Goal: Transaction & Acquisition: Purchase product/service

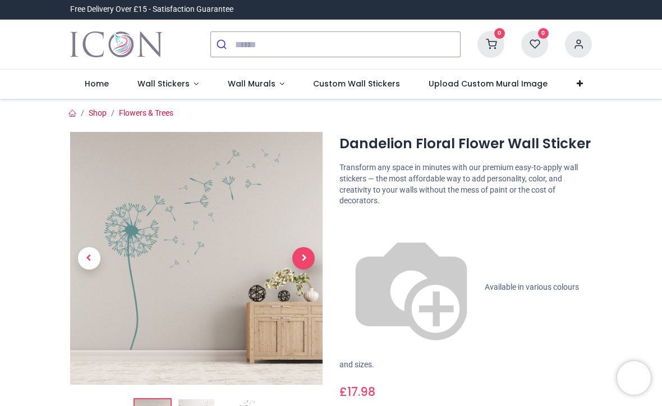
click at [308, 257] on span "Next" at bounding box center [303, 258] width 22 height 22
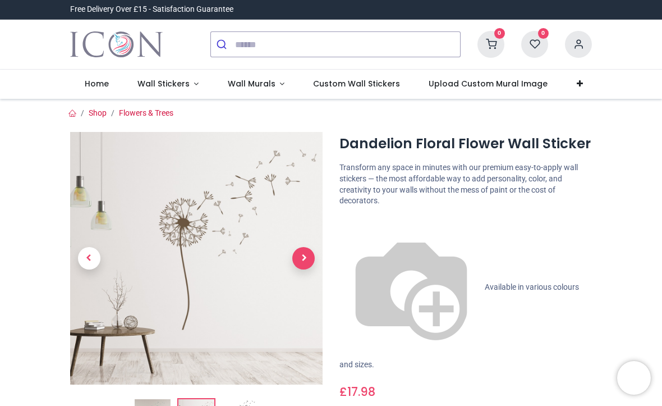
click at [303, 258] on span "Next" at bounding box center [303, 258] width 22 height 22
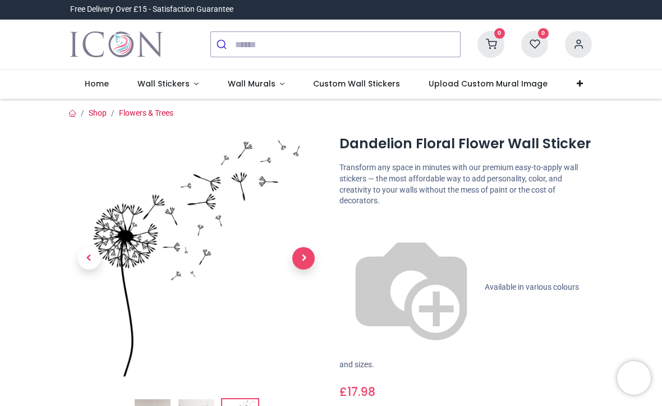
click at [305, 247] on span "Next" at bounding box center [303, 258] width 22 height 22
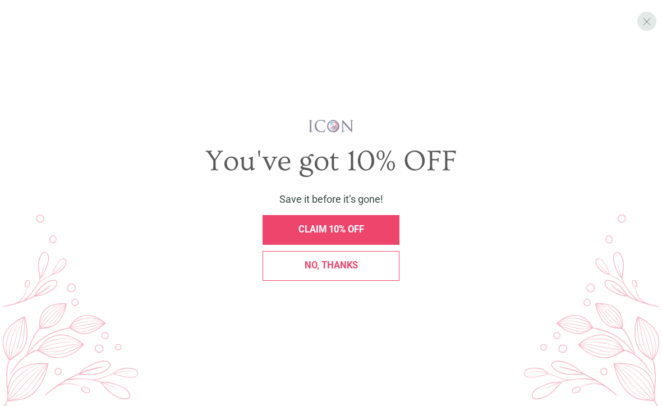
click at [647, 23] on span "X" at bounding box center [646, 21] width 9 height 13
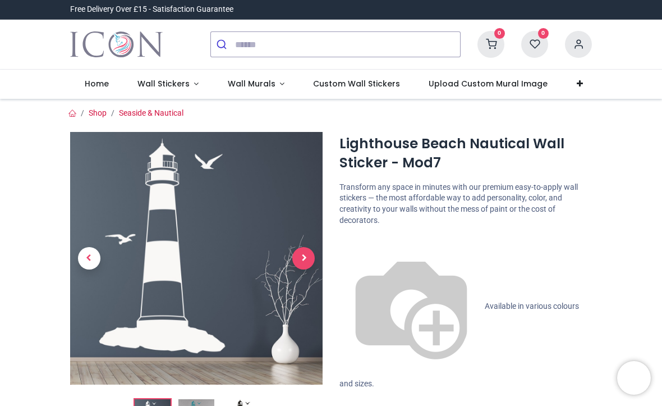
click at [306, 257] on span "Next" at bounding box center [303, 258] width 22 height 22
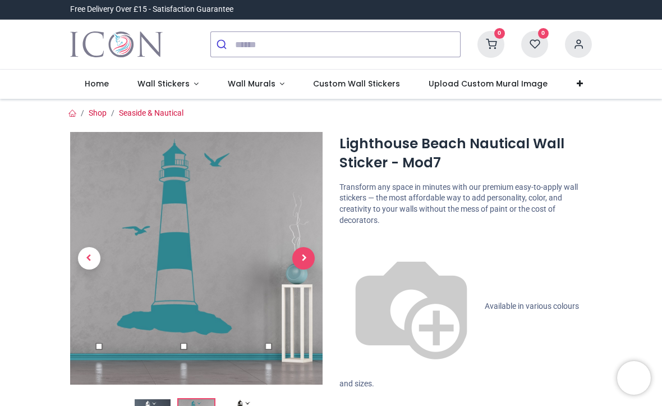
click at [302, 252] on span "Next" at bounding box center [303, 258] width 22 height 22
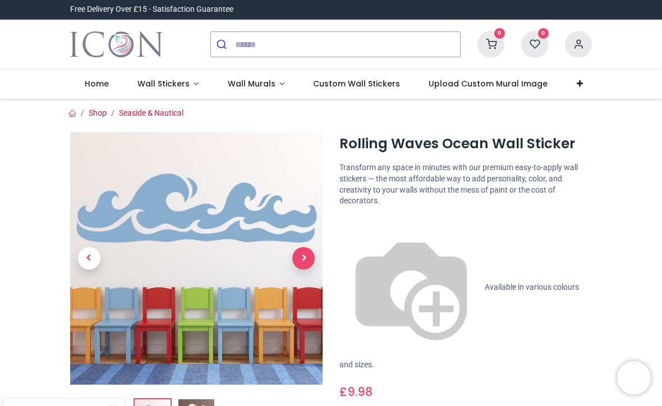
click at [302, 263] on span "Next" at bounding box center [303, 258] width 22 height 22
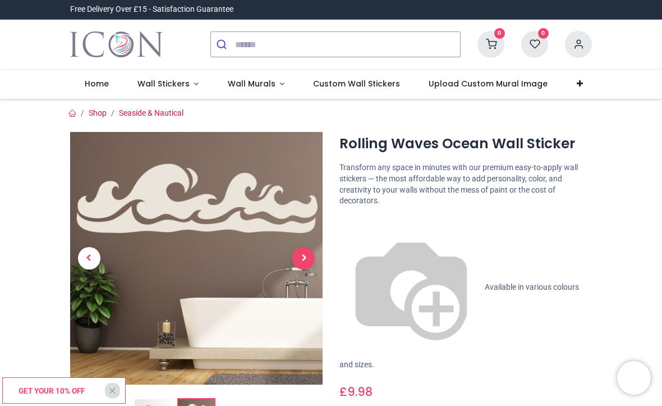
click at [302, 256] on span "Next" at bounding box center [303, 258] width 22 height 22
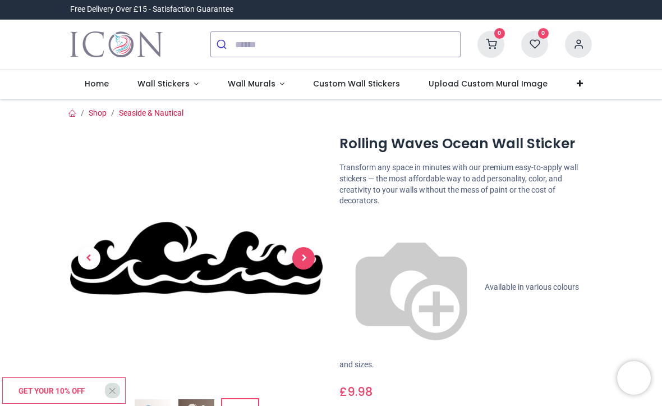
click at [305, 256] on span "Next" at bounding box center [303, 258] width 22 height 22
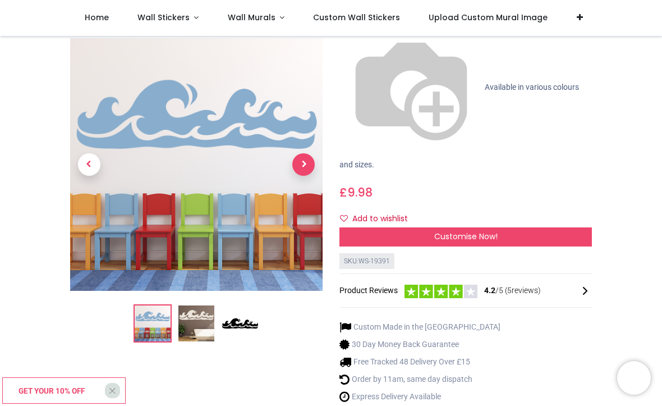
scroll to position [135, 0]
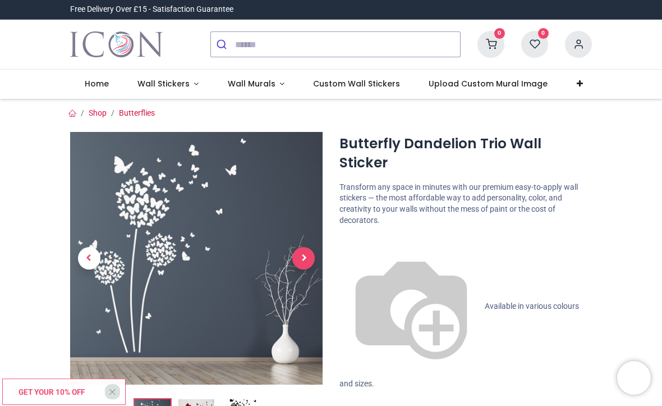
click at [306, 256] on span "Next" at bounding box center [303, 258] width 22 height 22
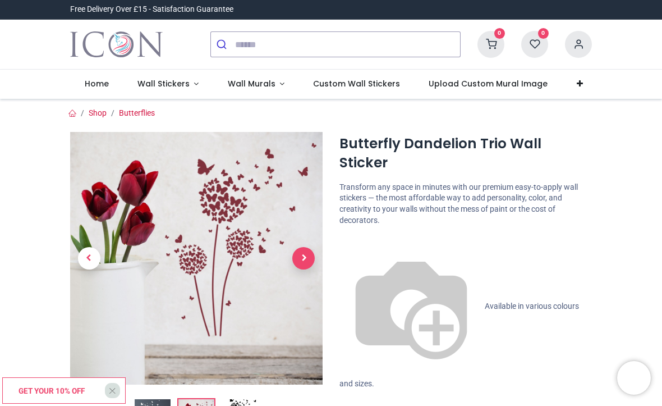
click at [303, 257] on span "Next" at bounding box center [303, 258] width 22 height 22
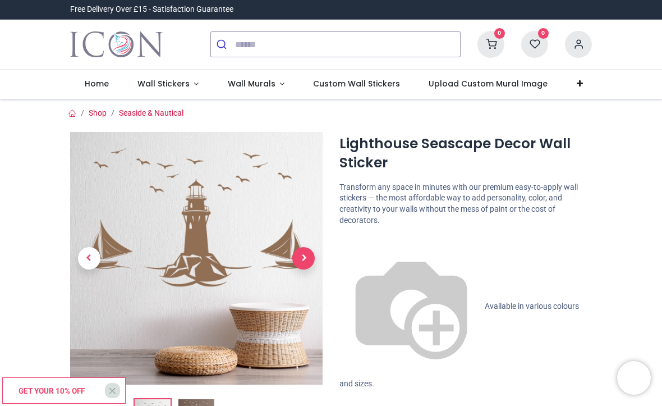
click at [308, 260] on span "Next" at bounding box center [303, 258] width 22 height 22
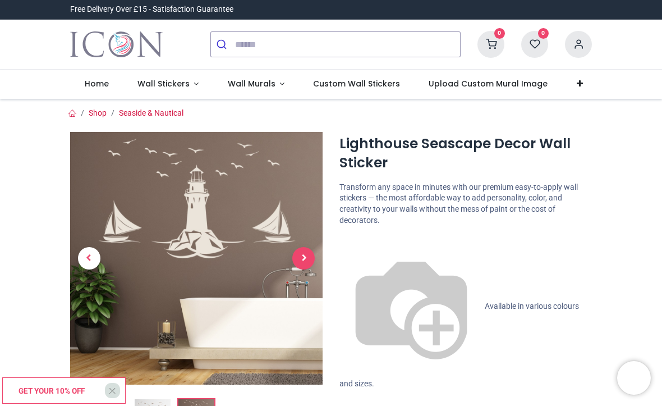
click at [306, 249] on span "Next" at bounding box center [303, 258] width 22 height 22
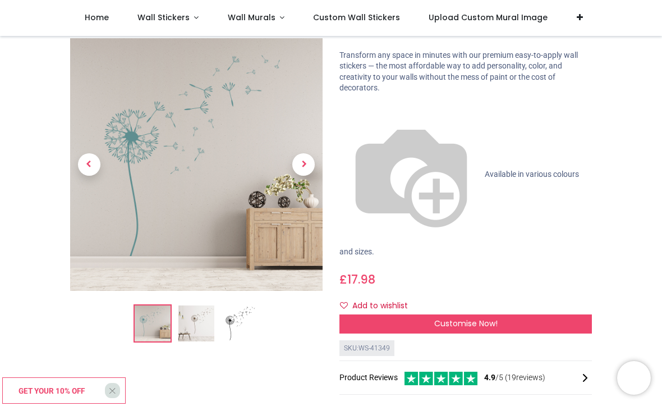
scroll to position [49, 0]
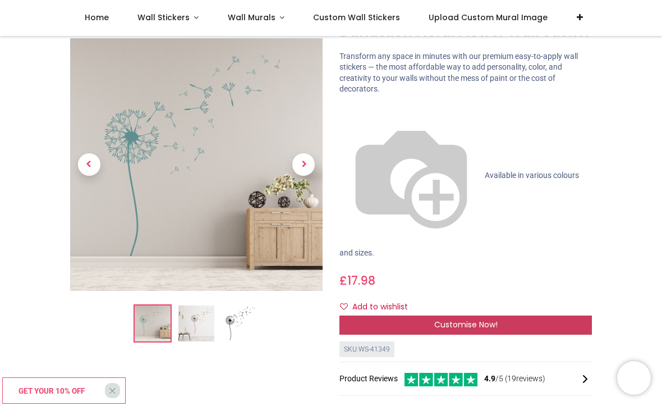
click at [475, 319] on span "Customise Now!" at bounding box center [465, 324] width 63 height 11
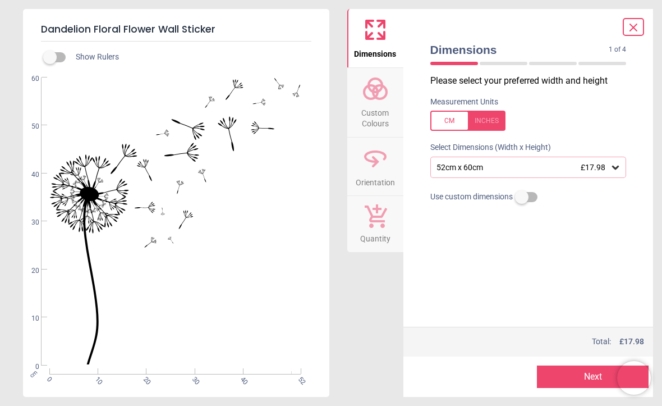
click at [615, 168] on icon at bounding box center [615, 167] width 7 height 4
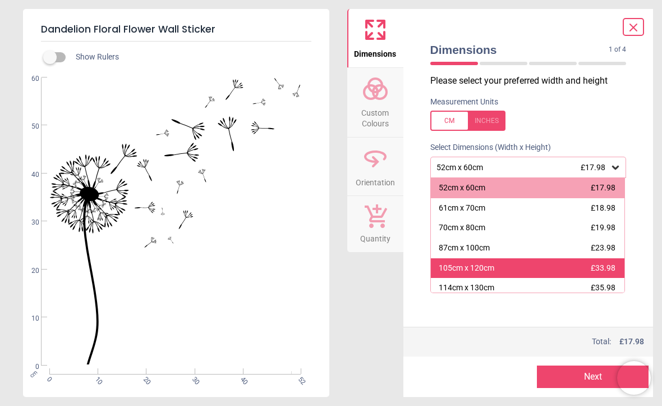
click at [462, 267] on div "105cm x 120cm" at bounding box center [467, 268] width 56 height 11
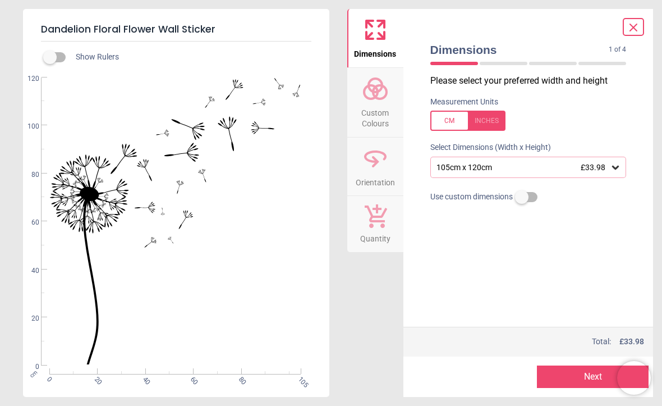
click at [376, 96] on circle at bounding box center [370, 91] width 13 height 13
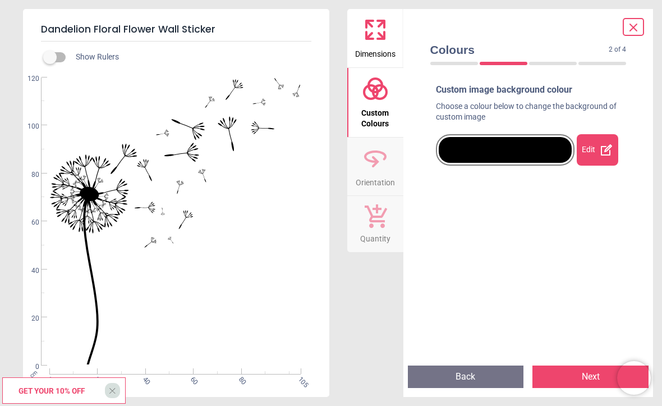
click at [538, 149] on div at bounding box center [505, 150] width 133 height 26
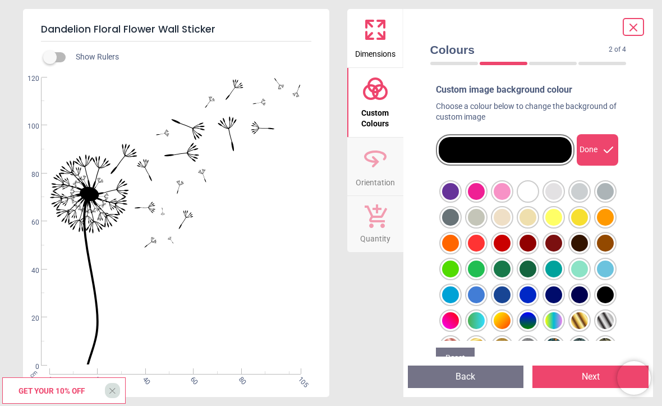
click at [459, 200] on div at bounding box center [450, 191] width 17 height 17
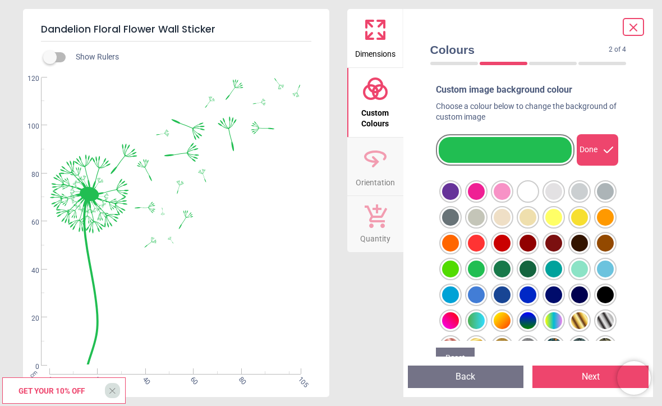
click at [459, 200] on div at bounding box center [450, 191] width 17 height 17
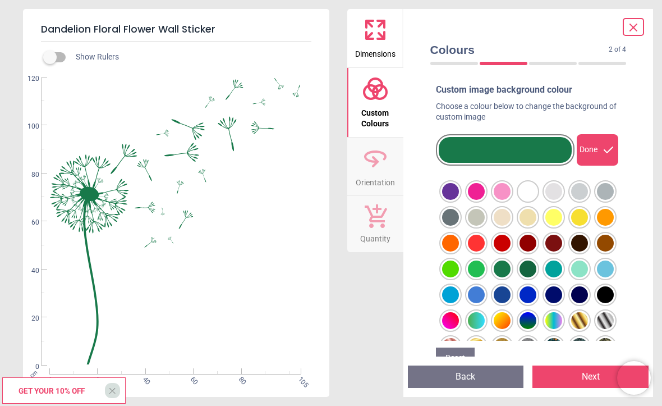
click at [459, 200] on div at bounding box center [450, 191] width 17 height 17
click at [459, 190] on div at bounding box center [450, 191] width 17 height 17
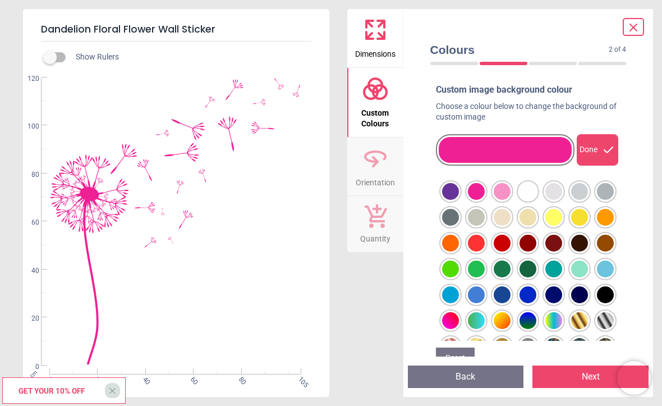
click at [459, 191] on div at bounding box center [450, 191] width 17 height 17
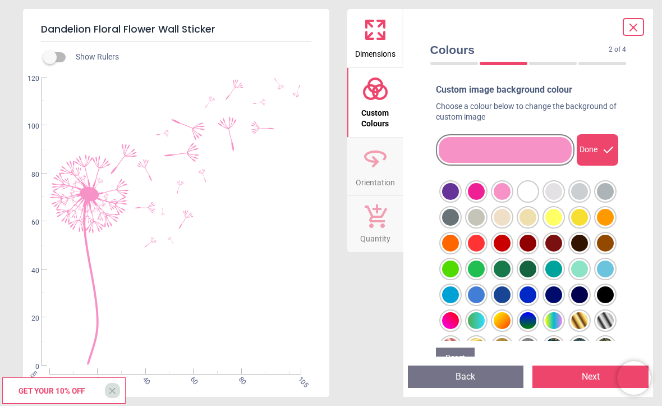
click at [459, 194] on div at bounding box center [450, 191] width 17 height 17
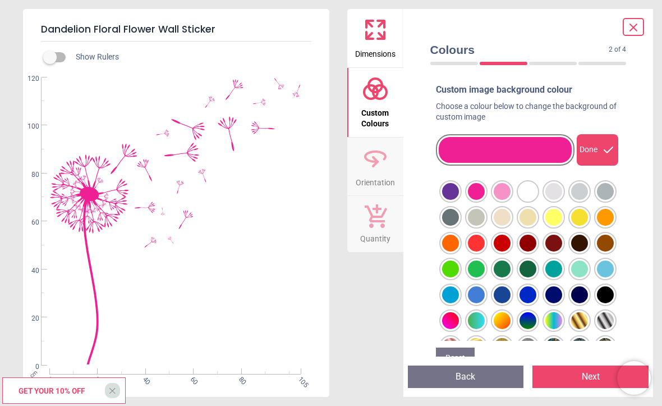
click at [459, 200] on div at bounding box center [450, 191] width 17 height 17
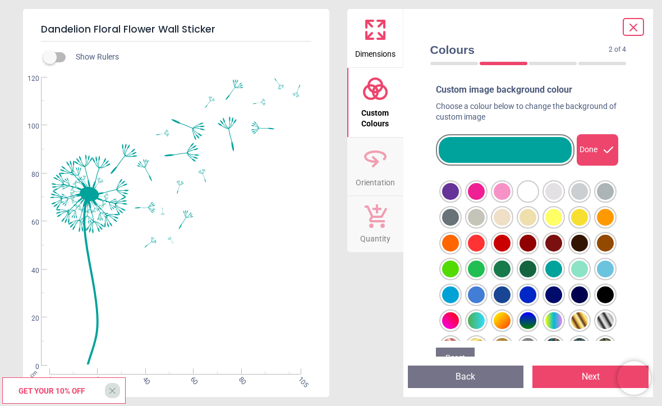
click at [459, 200] on div at bounding box center [450, 191] width 17 height 17
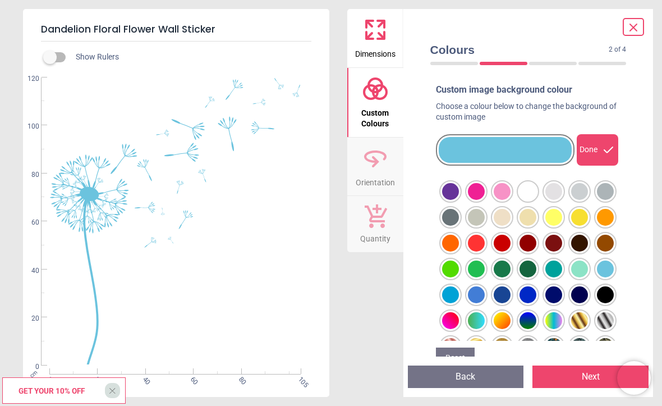
click at [459, 200] on div at bounding box center [450, 191] width 17 height 17
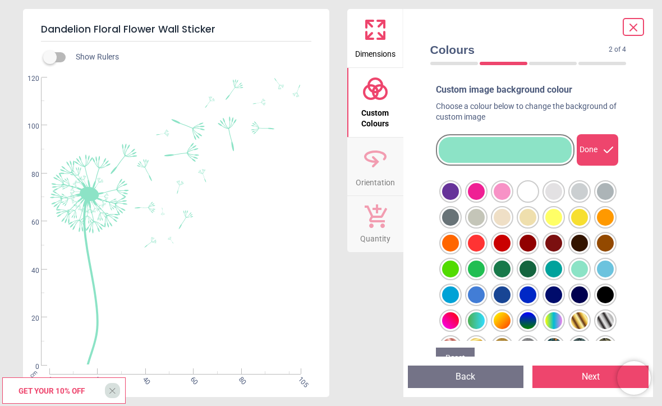
click at [450, 200] on div at bounding box center [450, 191] width 17 height 17
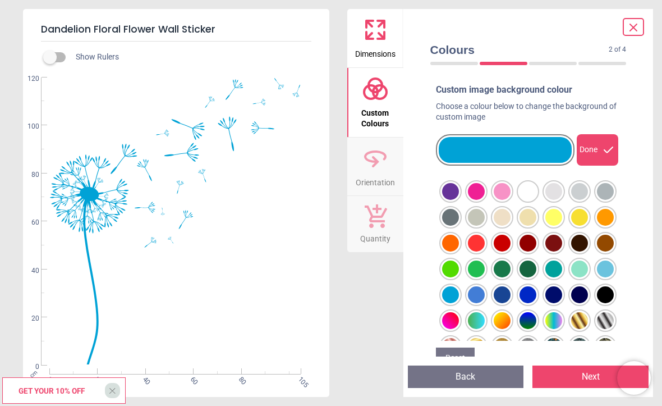
click at [459, 200] on div at bounding box center [450, 191] width 17 height 17
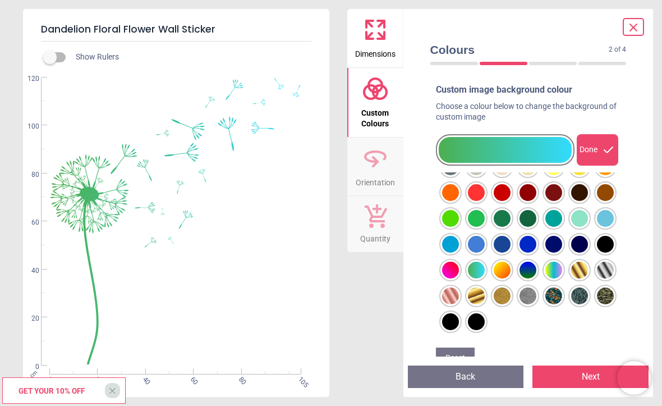
scroll to position [50, 0]
click at [450, 149] on div at bounding box center [450, 140] width 17 height 17
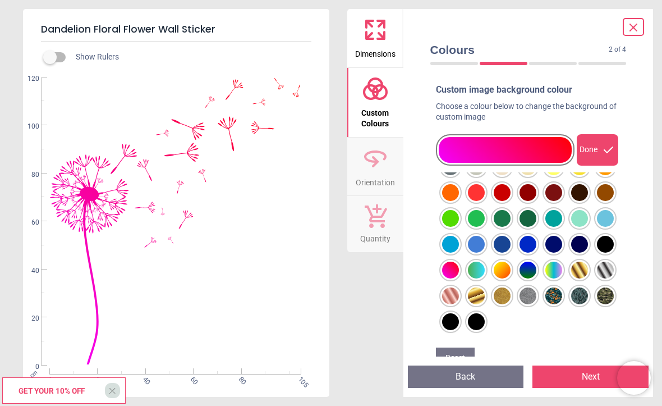
click at [459, 149] on div at bounding box center [450, 140] width 17 height 17
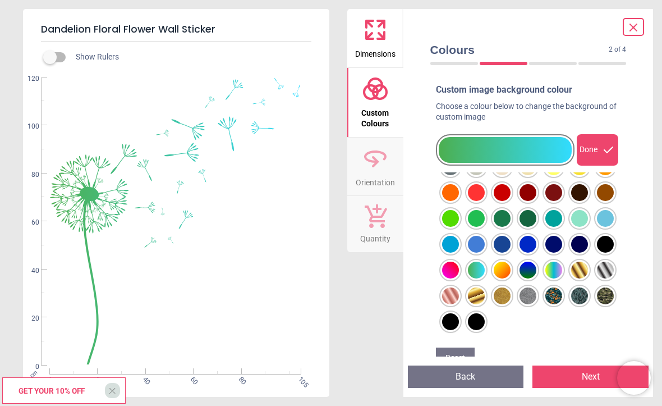
click at [459, 149] on div at bounding box center [450, 140] width 17 height 17
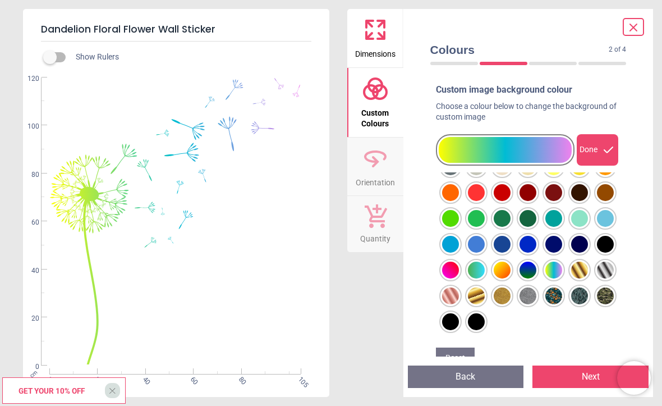
click at [459, 149] on div at bounding box center [450, 140] width 17 height 17
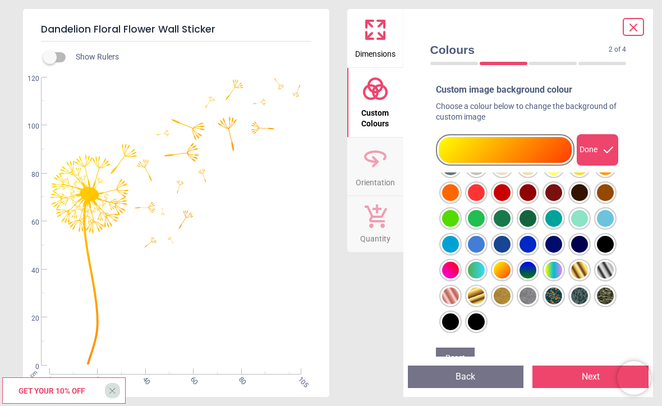
click at [459, 149] on div at bounding box center [450, 140] width 17 height 17
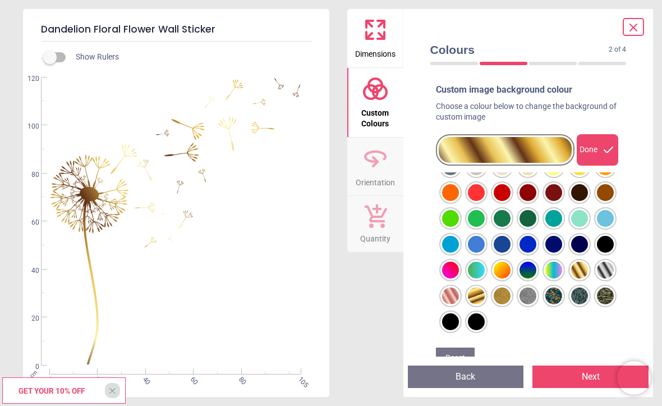
click at [459, 149] on div at bounding box center [450, 140] width 17 height 17
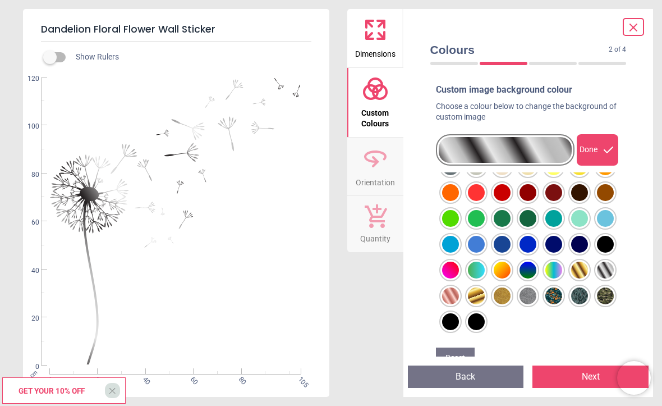
click at [451, 149] on div at bounding box center [450, 140] width 17 height 17
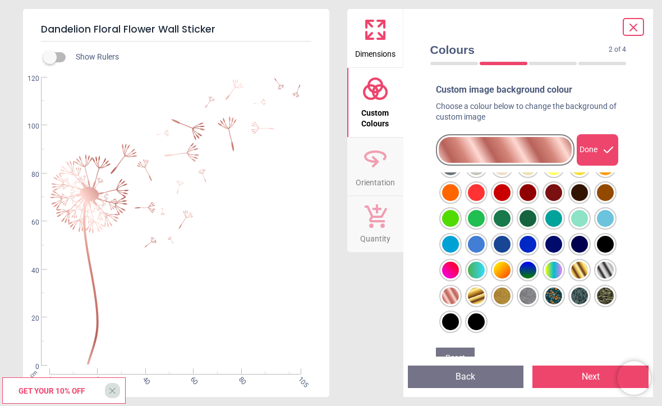
click at [452, 149] on div at bounding box center [450, 140] width 17 height 17
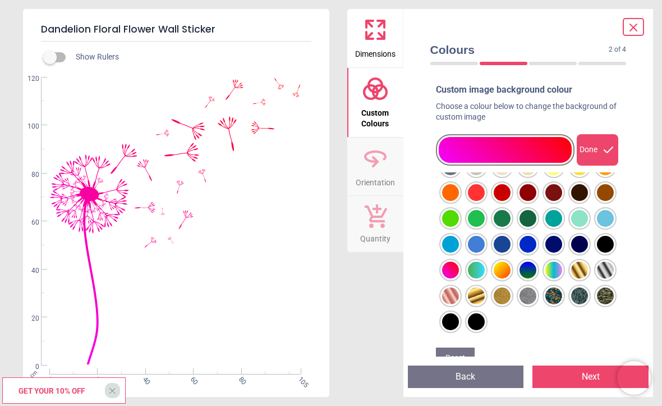
click at [459, 149] on div at bounding box center [450, 140] width 17 height 17
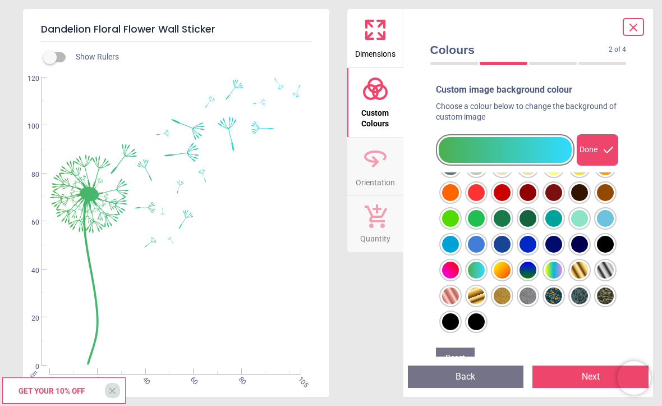
click at [459, 149] on div at bounding box center [450, 140] width 17 height 17
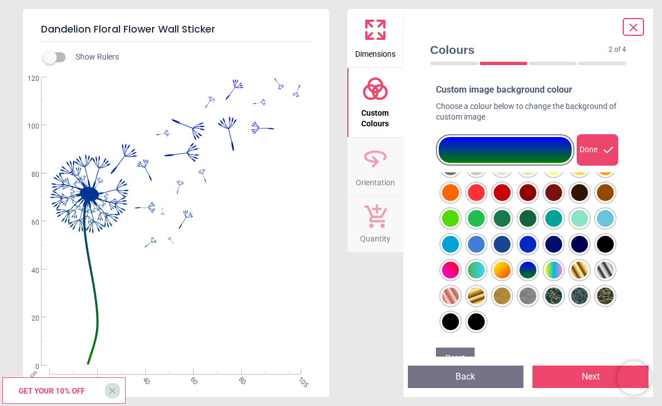
click at [459, 149] on div at bounding box center [450, 140] width 17 height 17
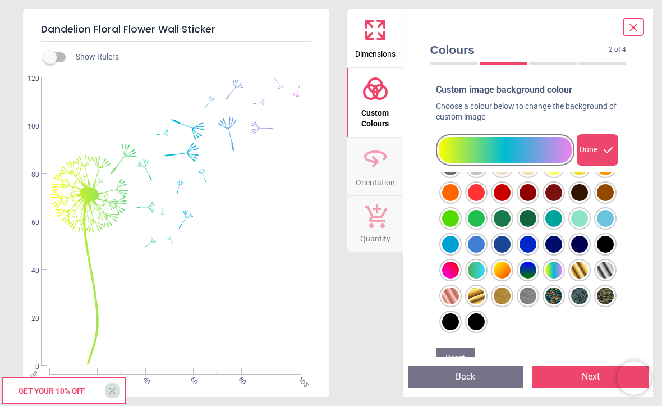
click at [459, 149] on div at bounding box center [450, 140] width 17 height 17
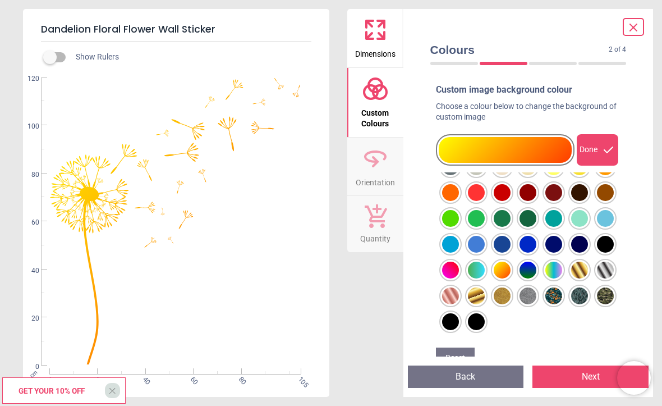
click at [459, 149] on div at bounding box center [450, 140] width 17 height 17
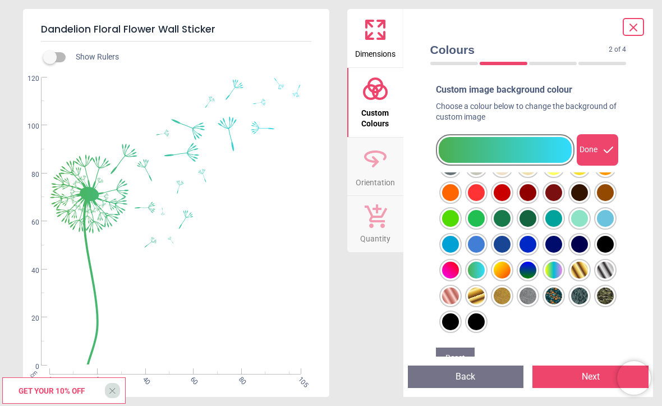
click at [450, 149] on div at bounding box center [450, 140] width 17 height 17
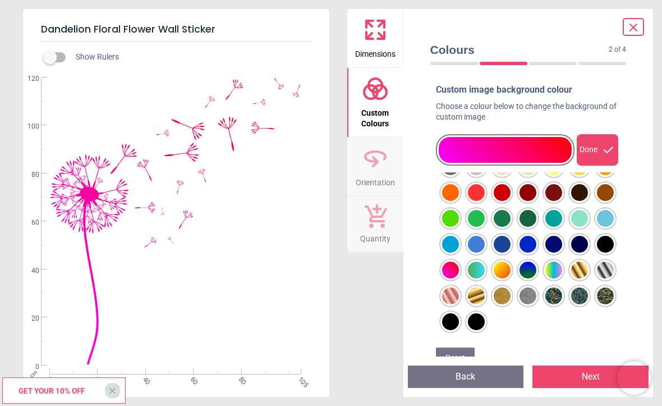
click at [453, 149] on div at bounding box center [450, 140] width 17 height 17
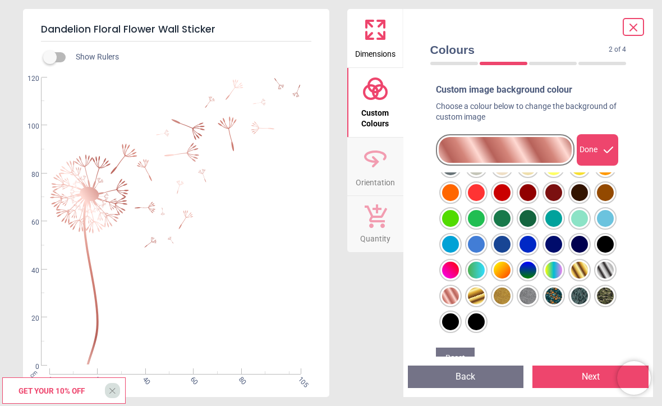
click at [459, 149] on div at bounding box center [450, 140] width 17 height 17
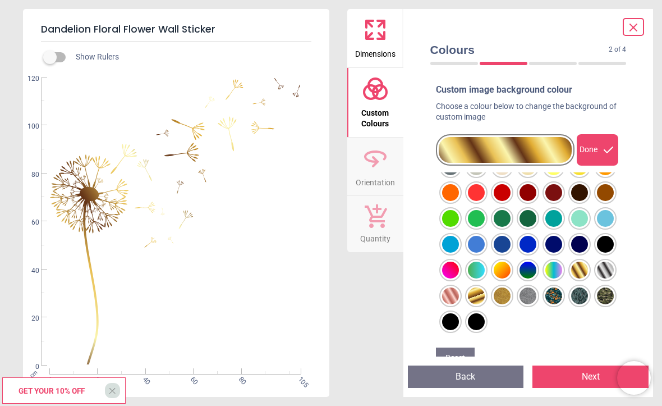
click at [459, 149] on div at bounding box center [450, 140] width 17 height 17
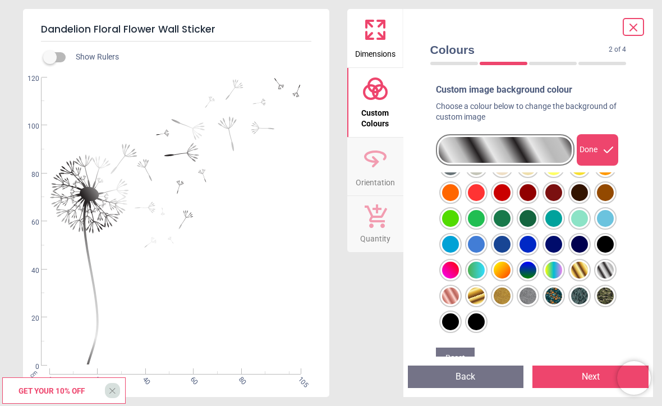
click at [459, 149] on div at bounding box center [450, 140] width 17 height 17
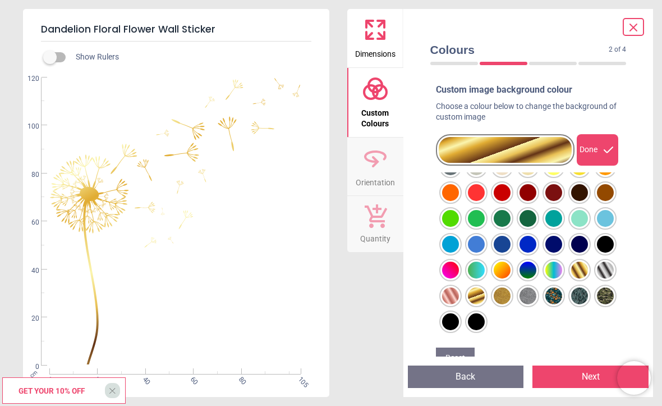
click at [449, 149] on div at bounding box center [450, 140] width 17 height 17
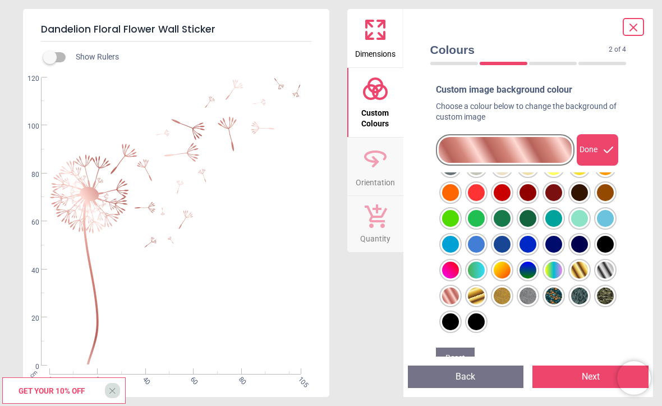
click at [453, 149] on div at bounding box center [450, 140] width 17 height 17
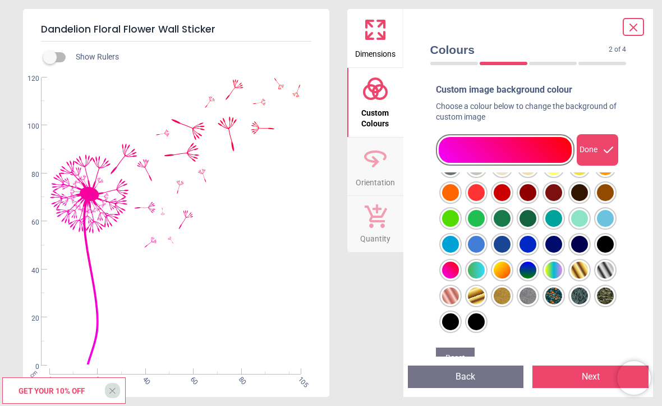
click at [459, 149] on div at bounding box center [450, 140] width 17 height 17
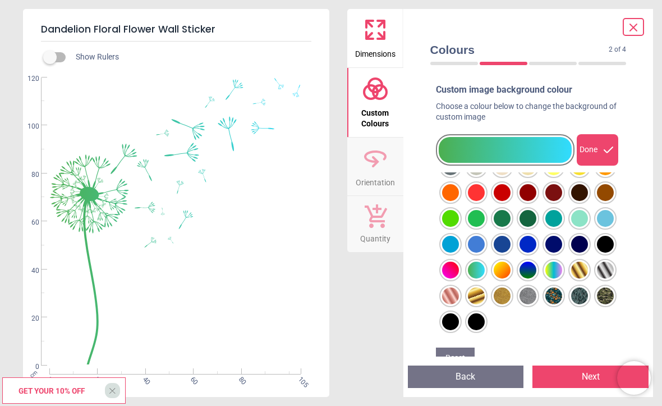
click at [600, 149] on div "Done" at bounding box center [598, 149] width 42 height 31
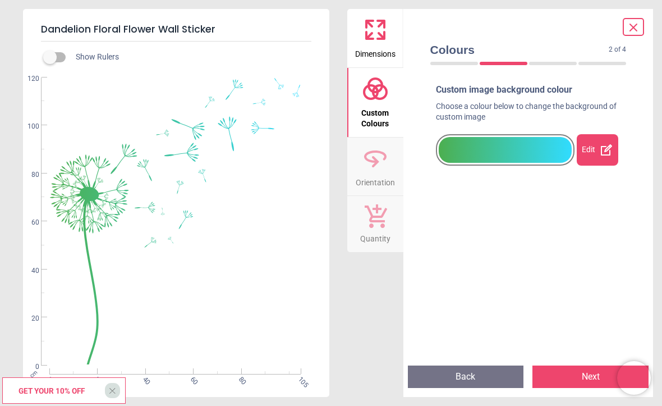
click at [576, 372] on button "Next" at bounding box center [590, 376] width 116 height 22
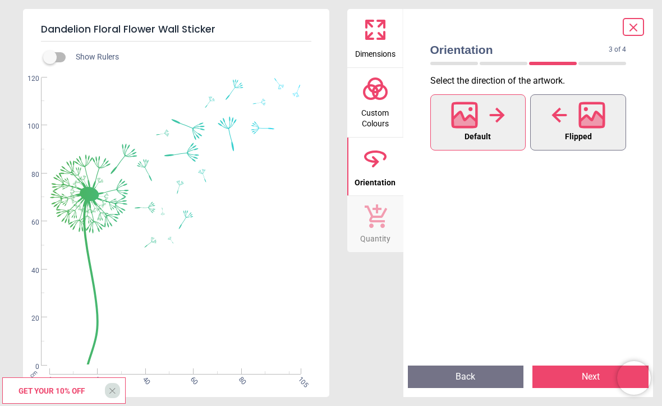
click at [580, 118] on icon at bounding box center [591, 115] width 24 height 24
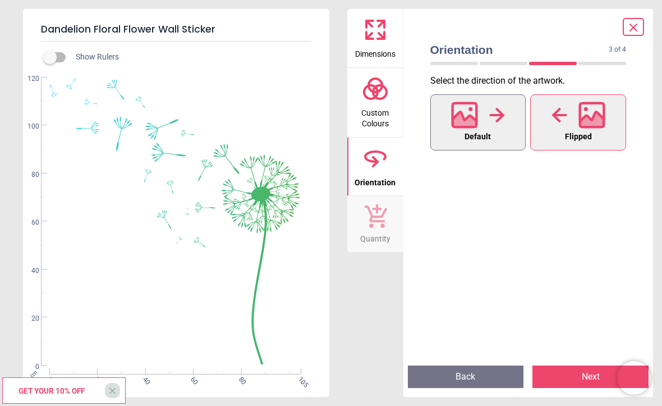
click at [487, 121] on div at bounding box center [478, 114] width 54 height 29
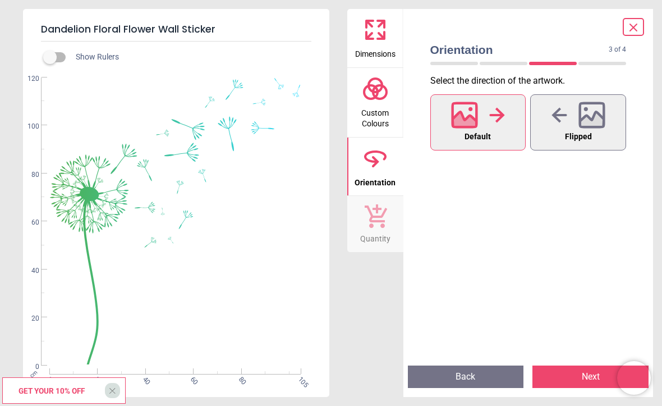
click at [378, 217] on icon at bounding box center [376, 215] width 24 height 25
